Goal: Task Accomplishment & Management: Complete application form

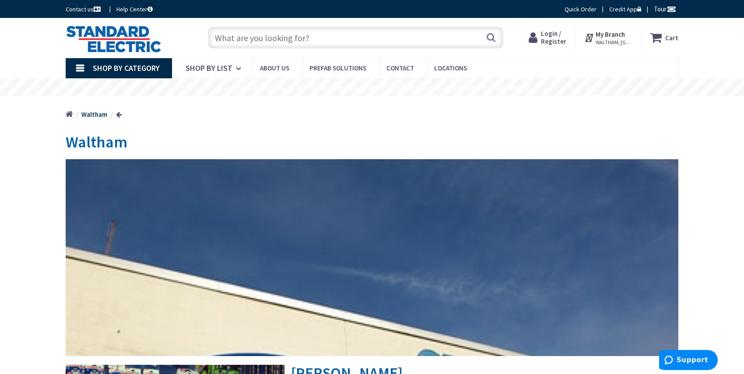
click at [593, 38] on icon at bounding box center [589, 38] width 11 height 16
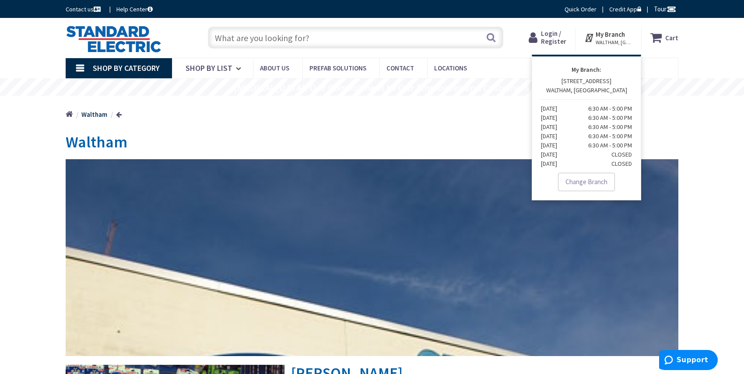
click at [550, 42] on span "Login / Register" at bounding box center [553, 37] width 25 height 16
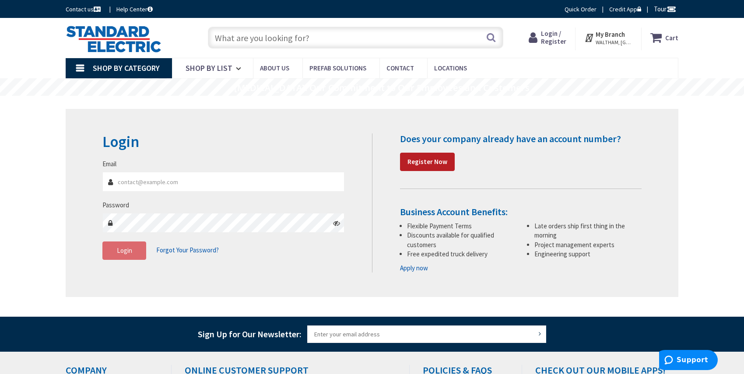
click at [421, 162] on strong "Register Now" at bounding box center [427, 162] width 40 height 8
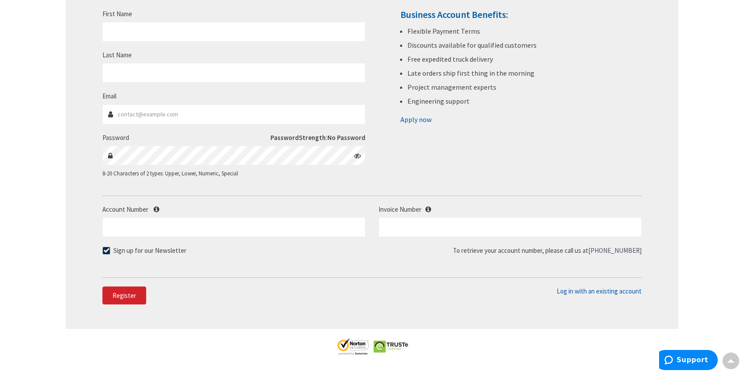
scroll to position [131, 0]
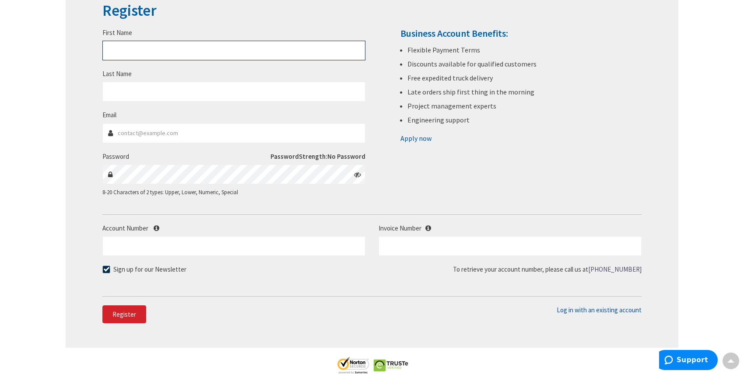
click at [142, 49] on input "First Name" at bounding box center [233, 51] width 263 height 20
type input "matt"
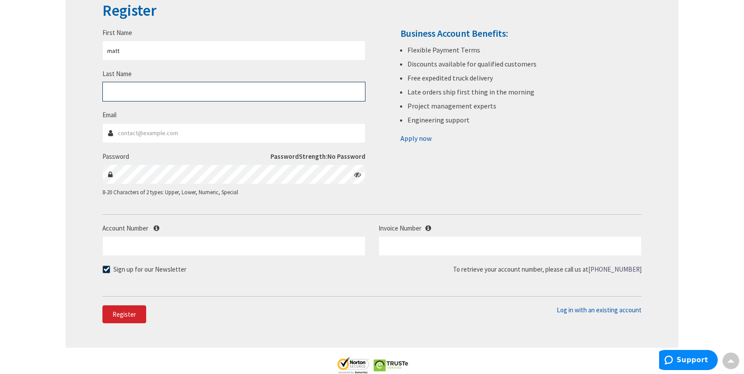
type input "[PERSON_NAME]"
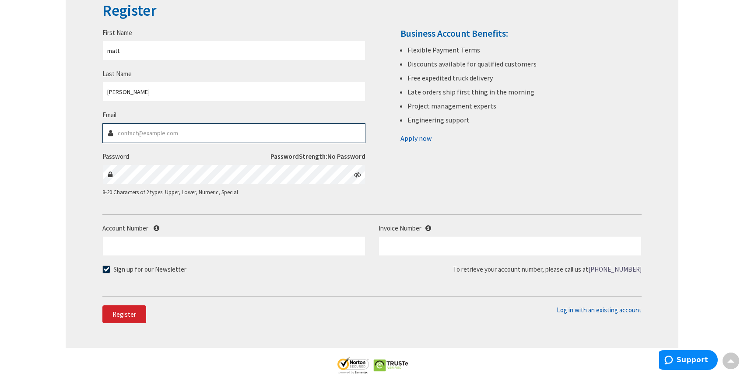
type input "[EMAIL_ADDRESS][PERSON_NAME][DOMAIN_NAME]"
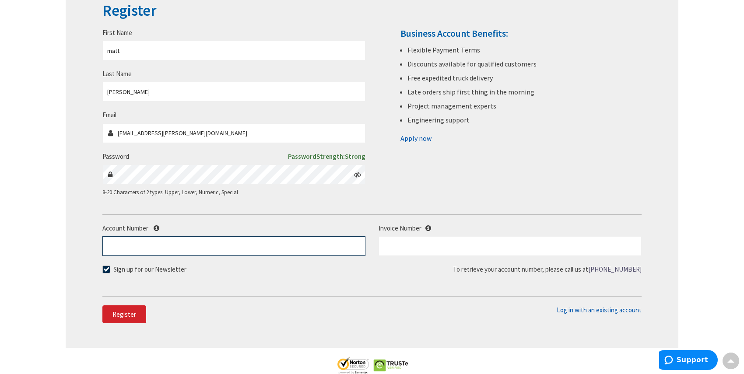
click at [140, 249] on input "Account Number" at bounding box center [233, 246] width 263 height 20
type input "81249"
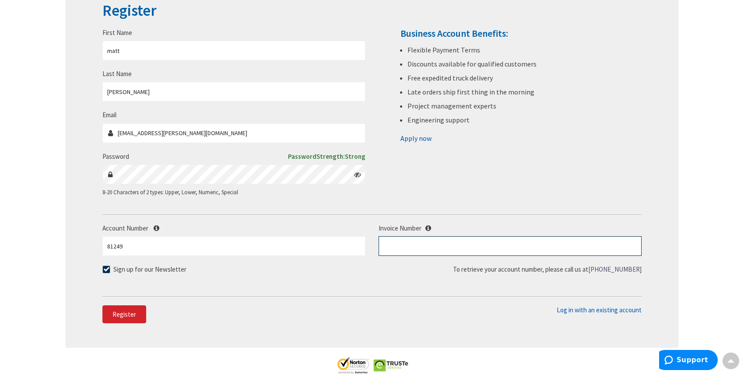
click at [392, 251] on input "text" at bounding box center [510, 246] width 263 height 20
type input "s128633559.001"
click at [124, 315] on span "Register" at bounding box center [124, 314] width 24 height 8
